Goal: Transaction & Acquisition: Book appointment/travel/reservation

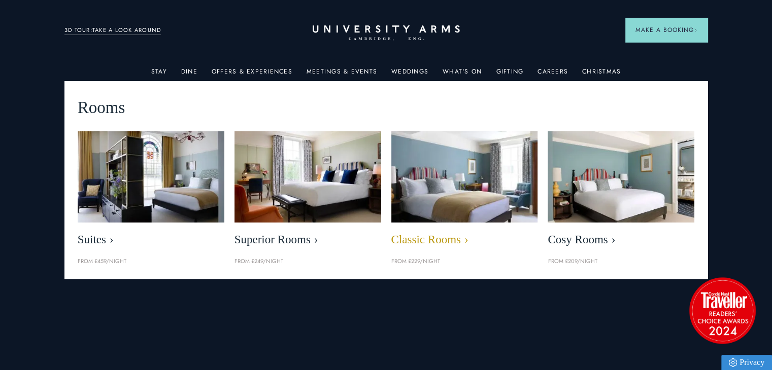
click at [422, 199] on img at bounding box center [464, 177] width 168 height 106
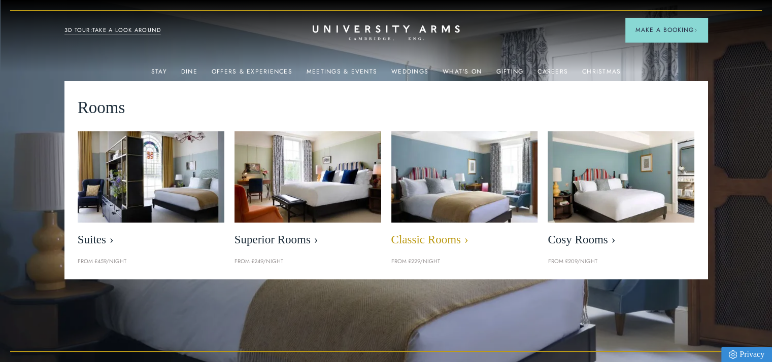
click at [424, 240] on span "Classic Rooms" at bounding box center [464, 240] width 147 height 14
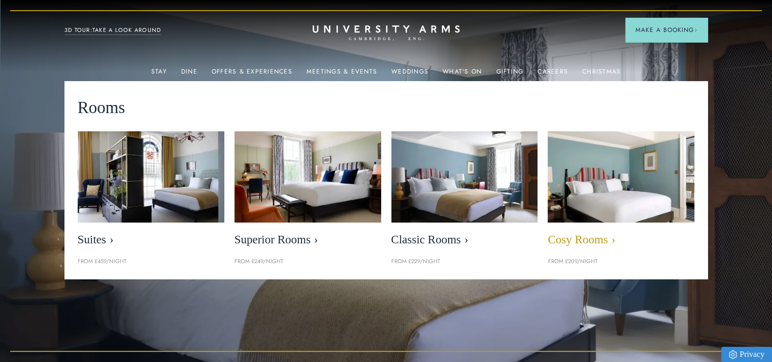
click at [602, 238] on span "Cosy Rooms" at bounding box center [621, 240] width 147 height 14
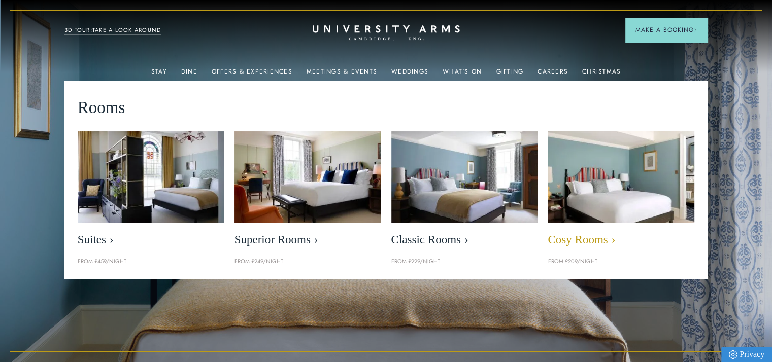
click at [594, 206] on img at bounding box center [621, 177] width 168 height 106
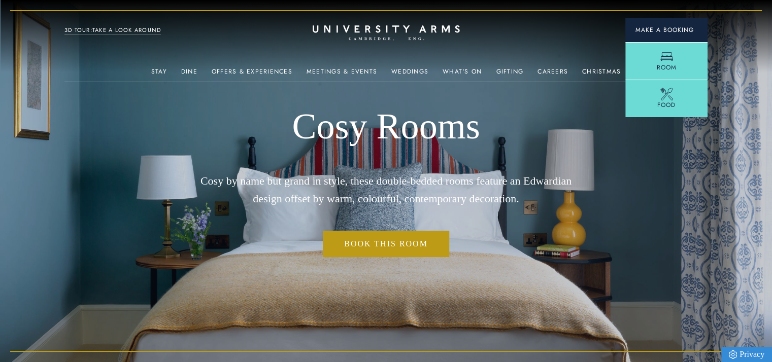
click at [656, 31] on span "Make a Booking" at bounding box center [666, 29] width 62 height 9
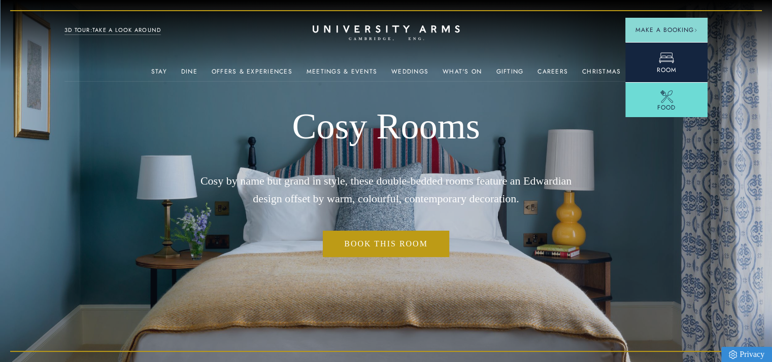
click at [659, 56] on icon at bounding box center [666, 57] width 15 height 15
